Goal: Information Seeking & Learning: Learn about a topic

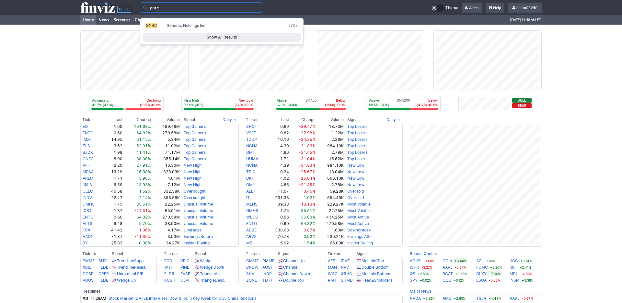
click at [157, 28] on span "GNRC" at bounding box center [151, 25] width 11 height 5
type input "GNRC"
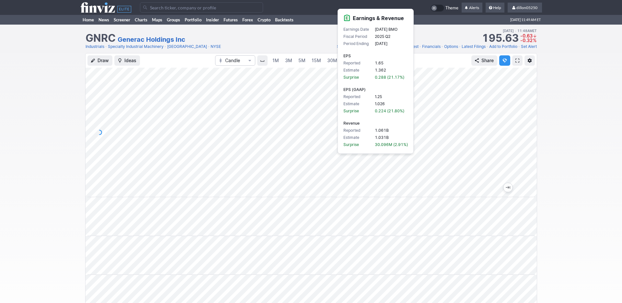
click at [408, 134] on td "1.061B" at bounding box center [392, 130] width 34 height 7
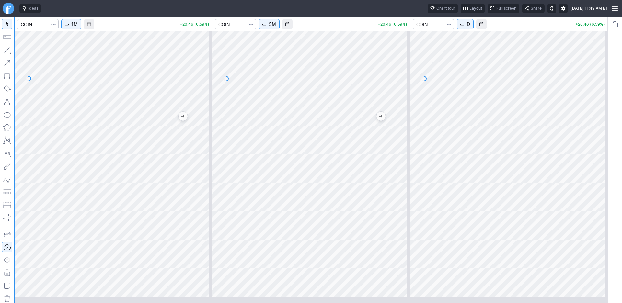
click at [19, 87] on div "1M +20.46 (6.59%) 5M +20.46 (6.59%) D +20.46 (6.59%)" at bounding box center [311, 160] width 594 height 286
